Goal: Information Seeking & Learning: Check status

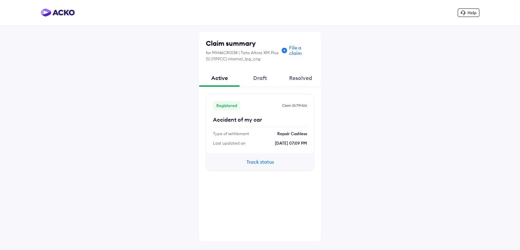
click at [300, 79] on div "Resolved" at bounding box center [300, 78] width 41 height 18
click at [268, 161] on button "View details" at bounding box center [259, 161] width 41 height 7
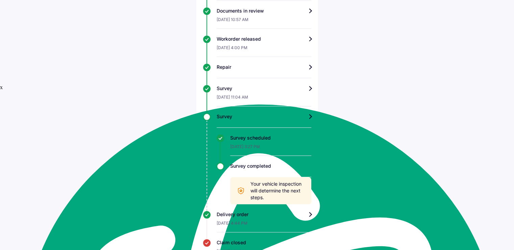
scroll to position [194, 0]
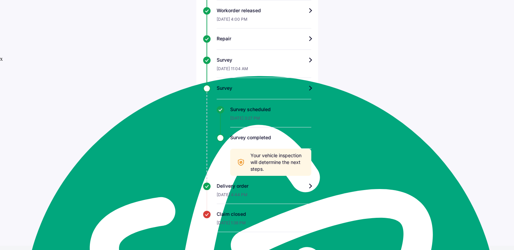
click at [304, 91] on div "Survey" at bounding box center [264, 88] width 95 height 7
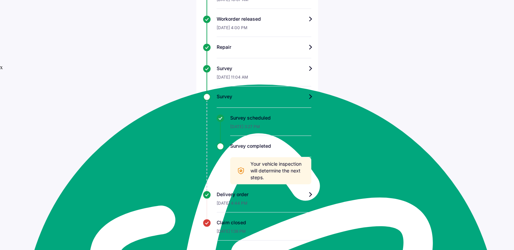
scroll to position [194, 0]
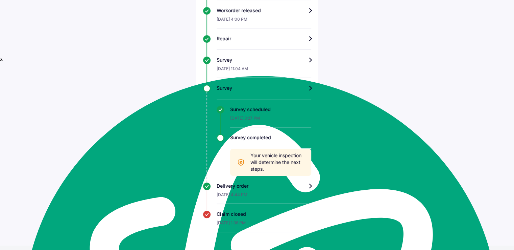
click at [304, 189] on div "Delivery order" at bounding box center [264, 185] width 95 height 7
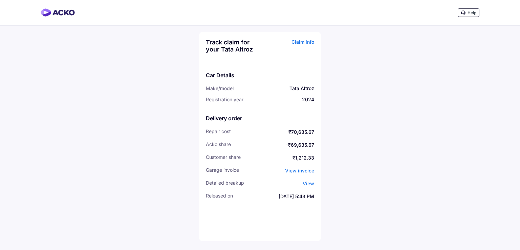
click at [297, 173] on span "View invoice" at bounding box center [299, 170] width 29 height 6
click at [311, 186] on span "View" at bounding box center [308, 183] width 12 height 6
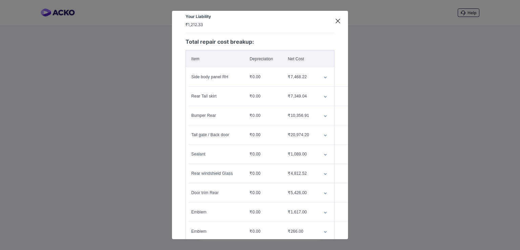
scroll to position [101, 0]
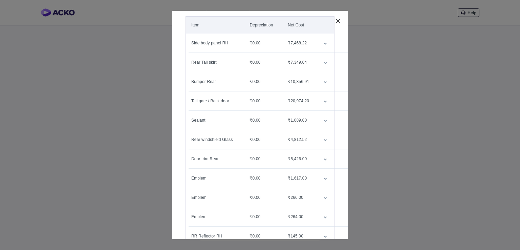
click at [323, 102] on icon "customized table" at bounding box center [324, 101] width 3 height 2
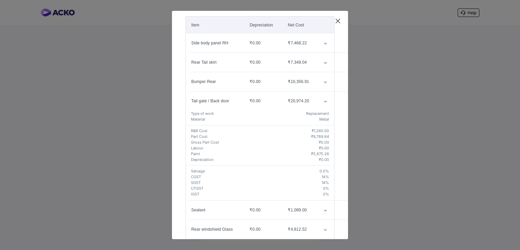
click at [318, 85] on td "customized table" at bounding box center [326, 81] width 16 height 19
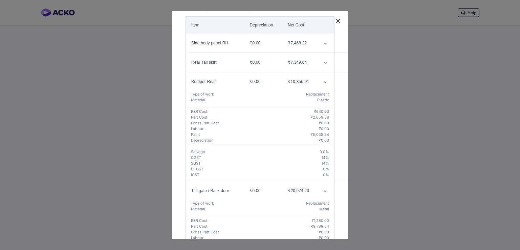
click at [318, 66] on td "customized table" at bounding box center [326, 62] width 16 height 19
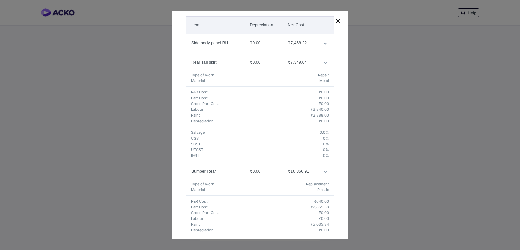
scroll to position [68, 0]
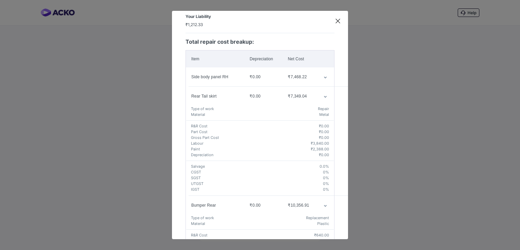
click at [321, 79] on td "customized table" at bounding box center [326, 76] width 16 height 19
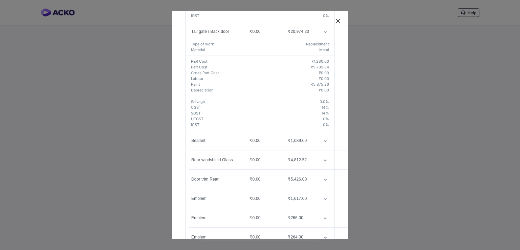
scroll to position [474, 0]
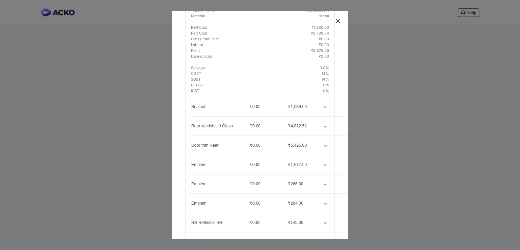
click at [299, 128] on div "₹4,812.52" at bounding box center [300, 126] width 25 height 6
click at [318, 128] on td "customized table" at bounding box center [326, 125] width 16 height 19
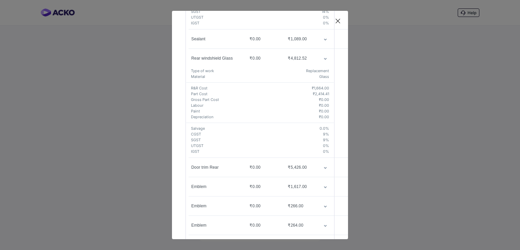
scroll to position [575, 0]
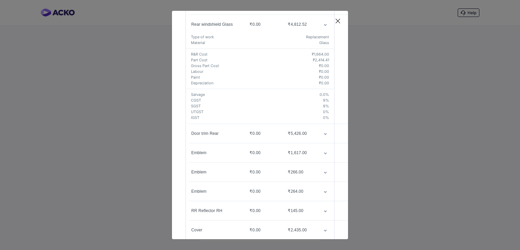
click at [318, 133] on td "customized table" at bounding box center [326, 133] width 16 height 19
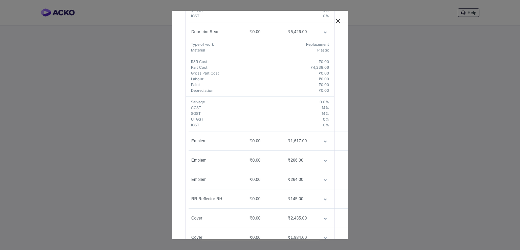
scroll to position [643, 0]
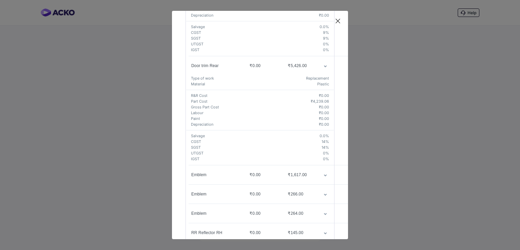
click at [318, 175] on td "customized table" at bounding box center [326, 174] width 16 height 19
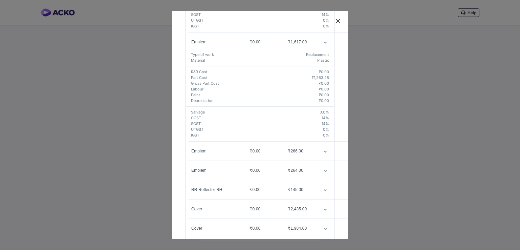
scroll to position [778, 0]
click at [322, 152] on td "customized table" at bounding box center [326, 148] width 16 height 19
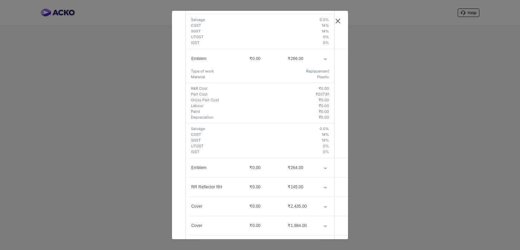
scroll to position [879, 0]
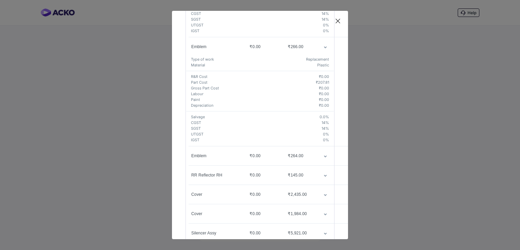
click at [323, 157] on icon "customized table" at bounding box center [324, 156] width 3 height 2
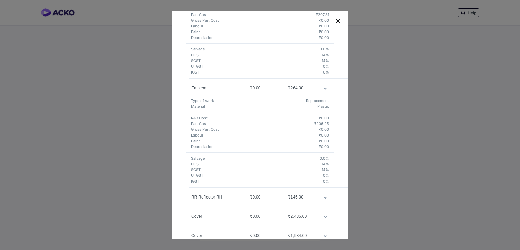
scroll to position [981, 0]
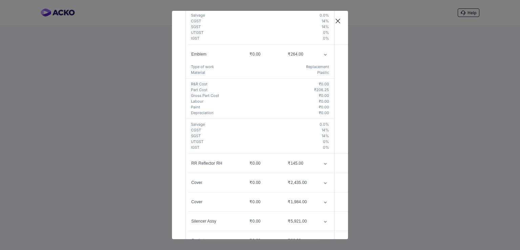
click at [323, 164] on icon "customized table" at bounding box center [324, 164] width 3 height 2
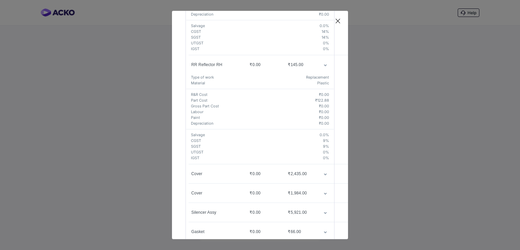
scroll to position [1082, 0]
click at [323, 172] on icon "customized table" at bounding box center [324, 171] width 3 height 2
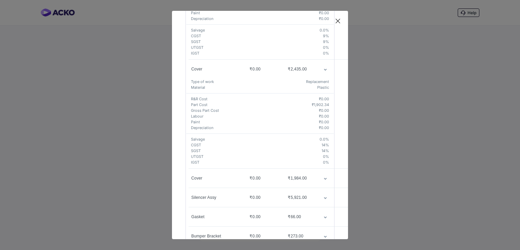
scroll to position [1218, 0]
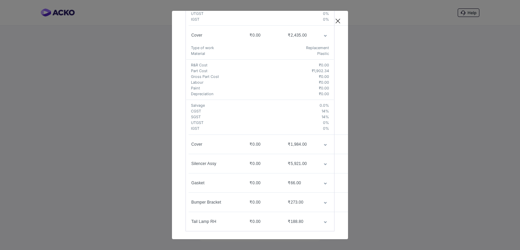
click at [318, 144] on td "customized table" at bounding box center [326, 144] width 16 height 19
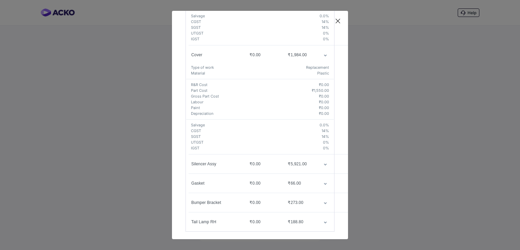
scroll to position [1318, 0]
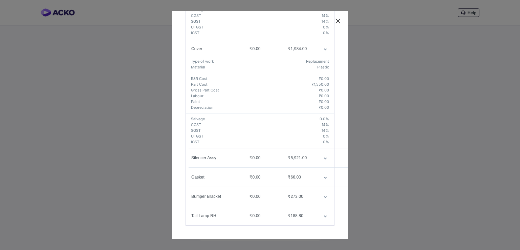
click at [318, 158] on td "customized table" at bounding box center [326, 157] width 16 height 19
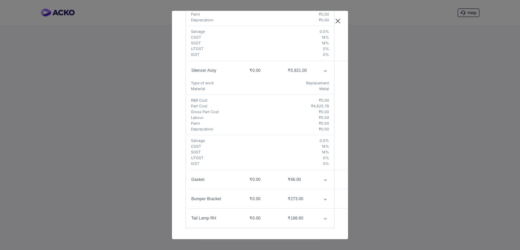
scroll to position [1408, 0]
click at [313, 168] on td "₹66.00" at bounding box center [300, 176] width 36 height 19
click at [318, 206] on td "customized table" at bounding box center [326, 215] width 16 height 19
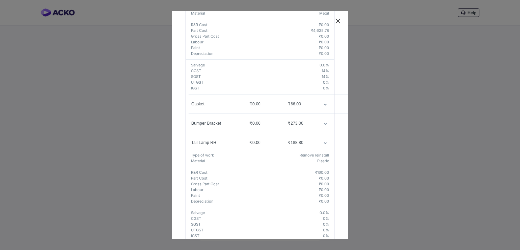
scroll to position [1495, 0]
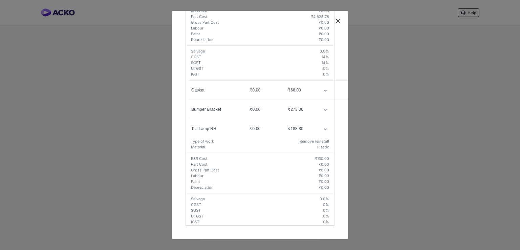
click at [318, 103] on td "customized table" at bounding box center [326, 109] width 16 height 19
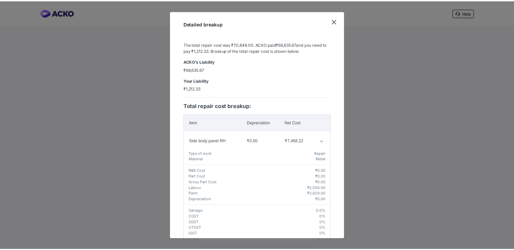
scroll to position [0, 0]
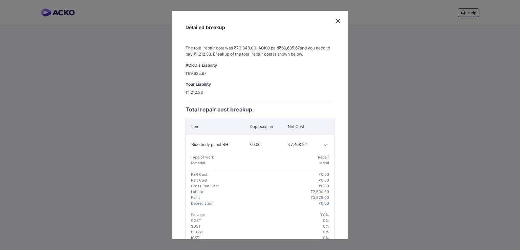
click at [337, 18] on icon at bounding box center [337, 21] width 7 height 7
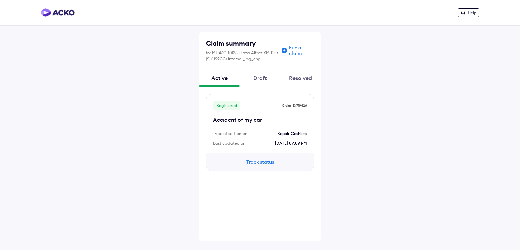
click at [263, 159] on button "Track status" at bounding box center [259, 161] width 41 height 7
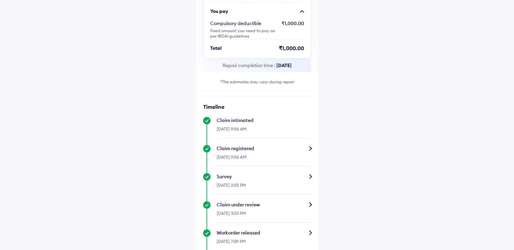
scroll to position [127, 0]
